Goal: Task Accomplishment & Management: Use online tool/utility

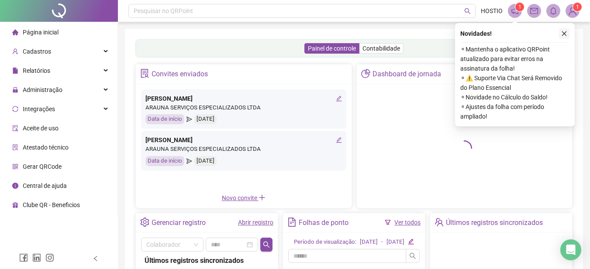
click at [565, 33] on icon "close" at bounding box center [564, 34] width 6 height 6
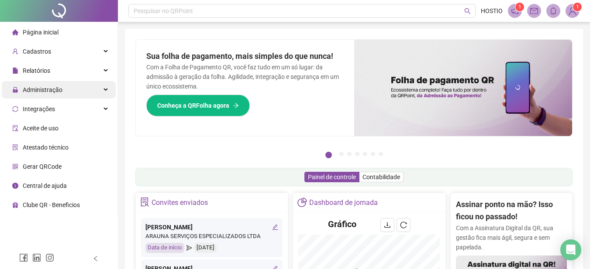
click at [38, 89] on span "Administração" at bounding box center [43, 89] width 40 height 7
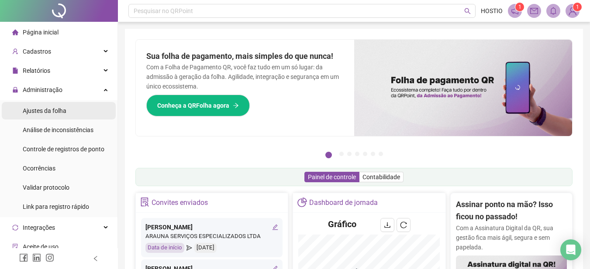
click at [48, 114] on span "Ajustes da folha" at bounding box center [45, 110] width 44 height 7
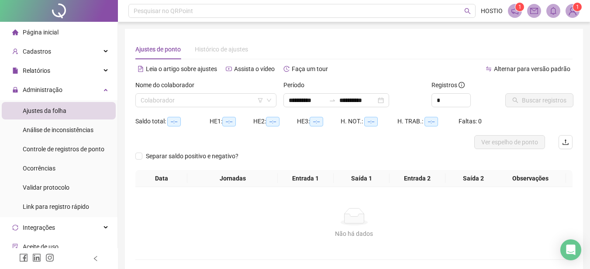
click at [56, 108] on span "Ajustes da folha" at bounding box center [45, 110] width 44 height 7
click at [336, 103] on icon "swap-right" at bounding box center [332, 100] width 7 height 7
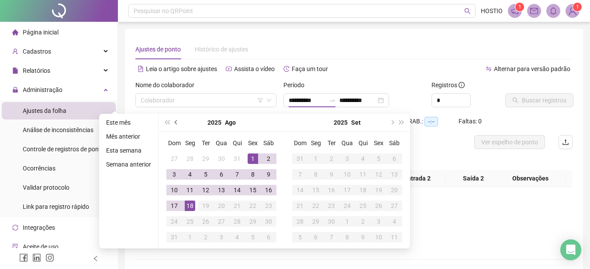
click at [173, 120] on button "prev-year" at bounding box center [177, 122] width 10 height 17
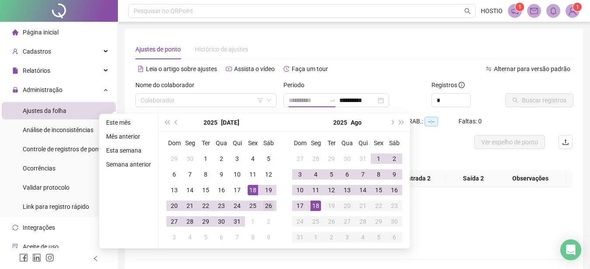
type input "**********"
click at [268, 205] on div "26" at bounding box center [268, 206] width 10 height 10
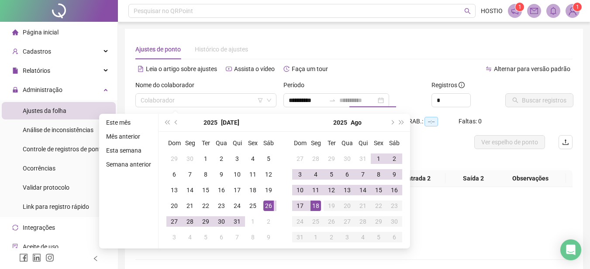
click at [317, 206] on div "18" at bounding box center [315, 206] width 10 height 10
